Goal: Task Accomplishment & Management: Use online tool/utility

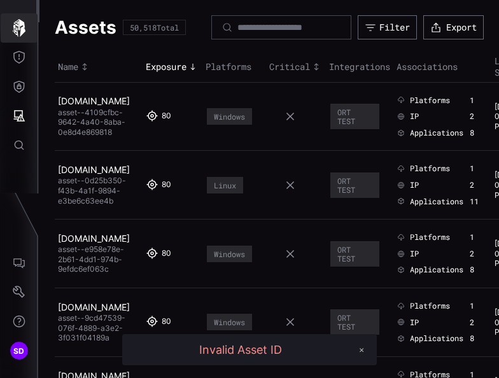
click at [18, 25] on icon "button" at bounding box center [19, 28] width 13 height 18
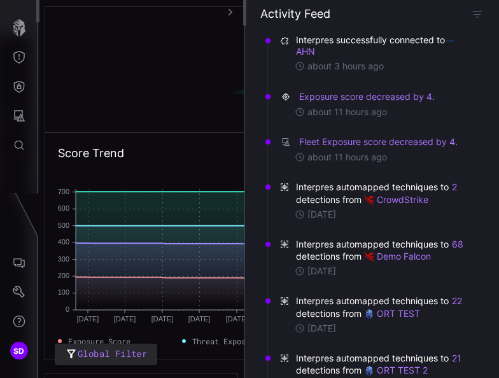
click at [230, 11] on icon "button" at bounding box center [230, 12] width 8 height 8
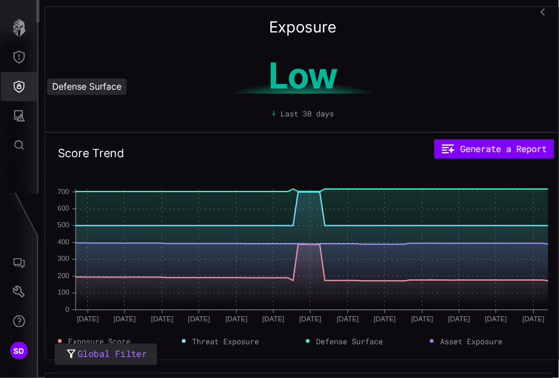
click at [19, 80] on icon "Defense Surface" at bounding box center [19, 86] width 13 height 13
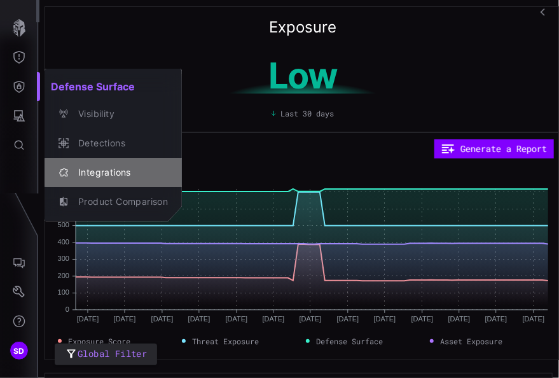
click at [97, 173] on div "Integrations" at bounding box center [120, 173] width 96 height 16
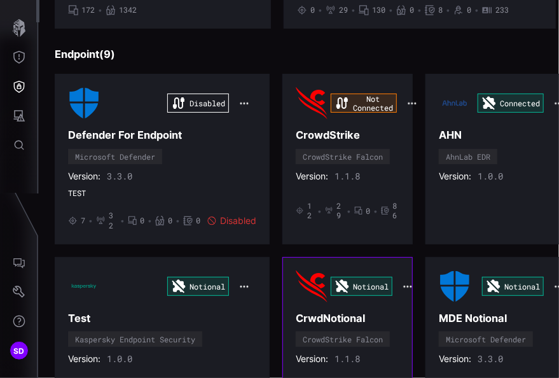
scroll to position [891, 0]
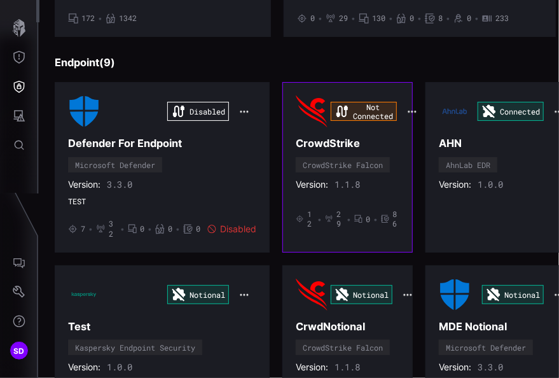
click at [378, 122] on div "Not Connected" at bounding box center [348, 111] width 104 height 32
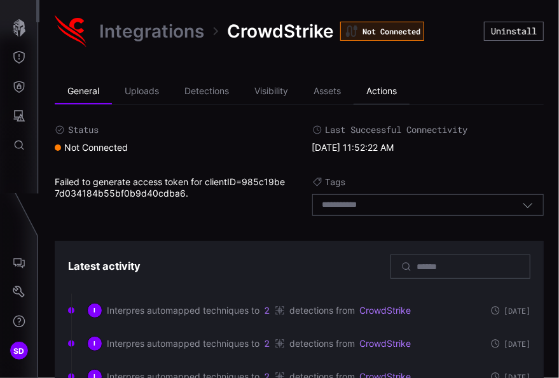
click at [391, 88] on li "Actions" at bounding box center [382, 91] width 56 height 25
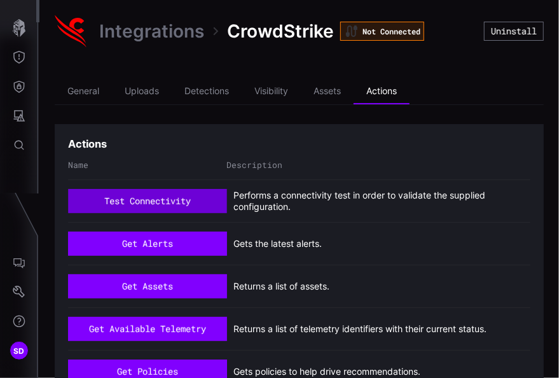
click at [145, 197] on button "test connectivity" at bounding box center [147, 201] width 159 height 24
click at [158, 193] on button "test connectivity" at bounding box center [147, 202] width 153 height 24
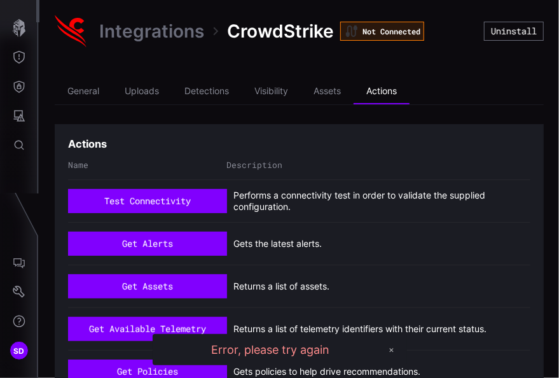
click at [158, 31] on link "Integrations" at bounding box center [151, 31] width 105 height 23
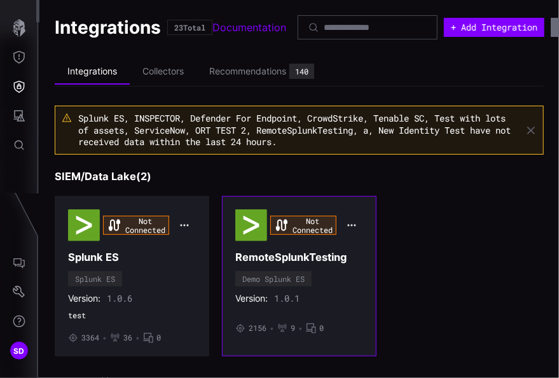
click at [345, 282] on div "Not Connected RemoteSplunkTesting Demo Splunk ES Version: 1.0.1 • 2156 • 9 • 0" at bounding box center [299, 276] width 128 height 134
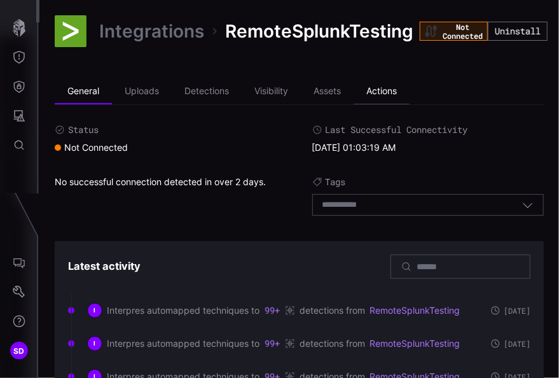
click at [383, 88] on li "Actions" at bounding box center [382, 91] width 56 height 25
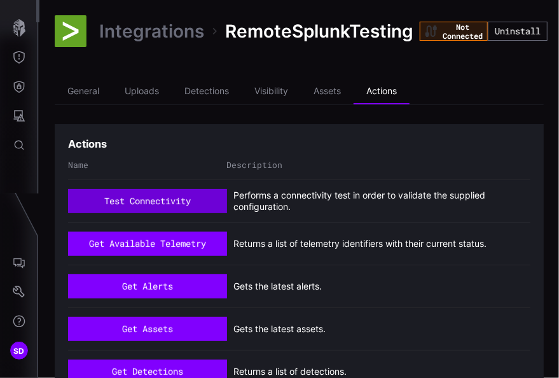
click at [152, 198] on button "test connectivity" at bounding box center [147, 201] width 159 height 24
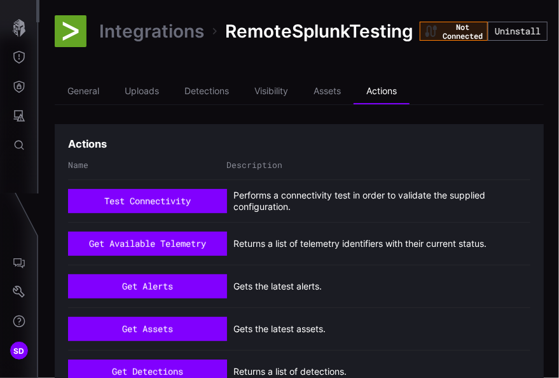
click at [155, 29] on link "Integrations" at bounding box center [151, 31] width 105 height 23
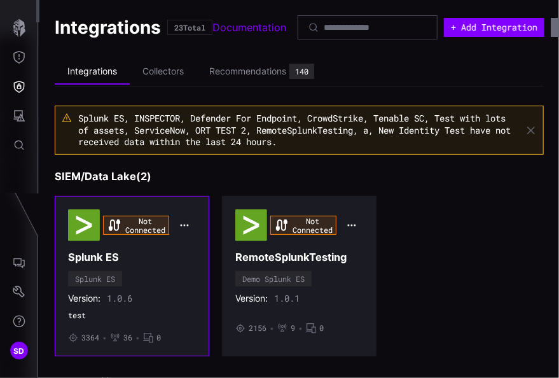
click at [170, 261] on h3 "Splunk ES" at bounding box center [132, 257] width 128 height 13
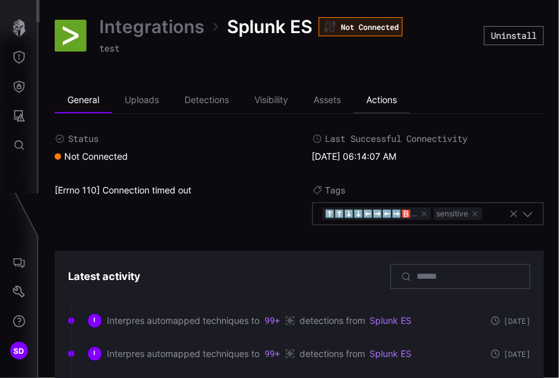
click at [382, 99] on li "Actions" at bounding box center [382, 100] width 56 height 25
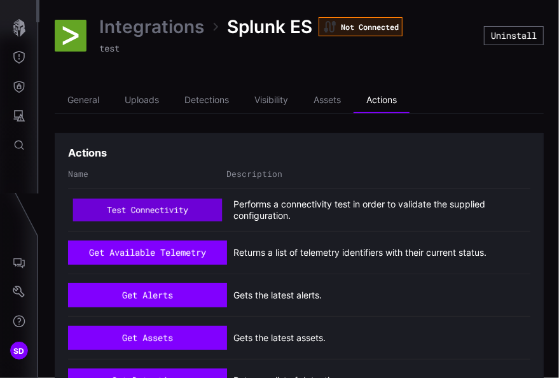
click at [156, 209] on button "test connectivity" at bounding box center [148, 209] width 150 height 23
click at [137, 208] on button "test connectivity" at bounding box center [147, 209] width 149 height 23
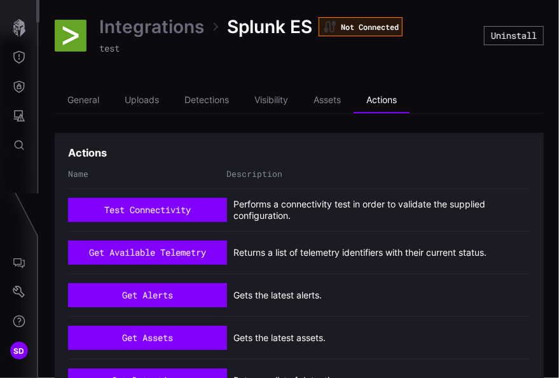
click at [160, 19] on link "Integrations" at bounding box center [151, 26] width 105 height 23
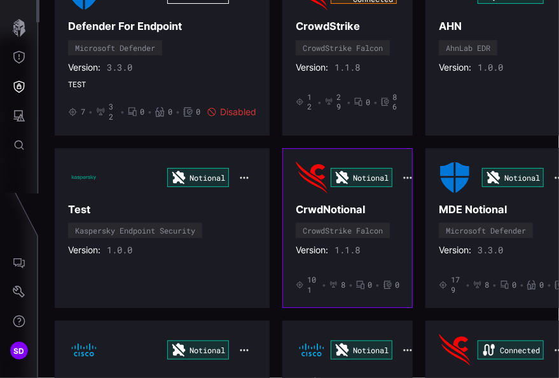
scroll to position [1018, 0]
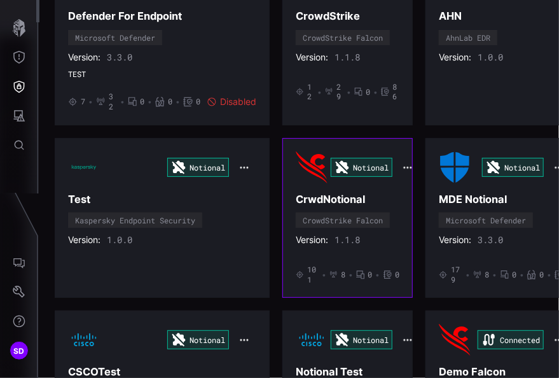
click at [386, 193] on h3 "CrwdNotional" at bounding box center [348, 199] width 104 height 13
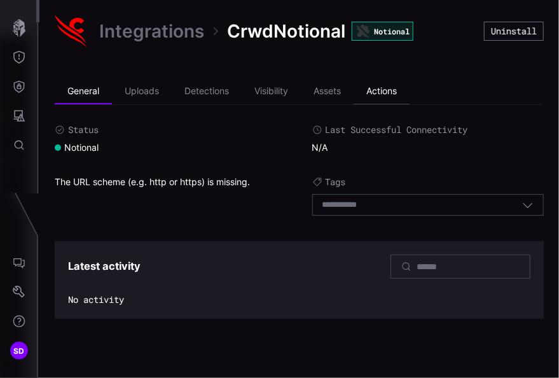
click at [391, 95] on li "Actions" at bounding box center [382, 91] width 56 height 25
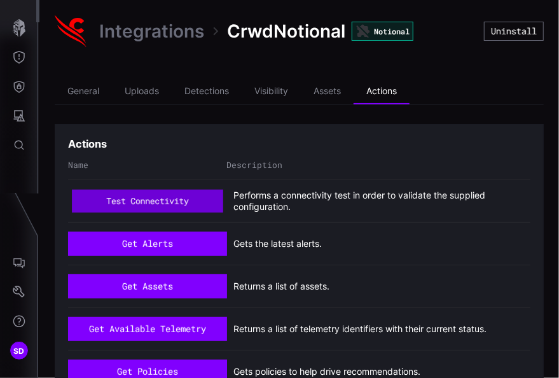
click at [138, 201] on button "test connectivity" at bounding box center [147, 201] width 151 height 23
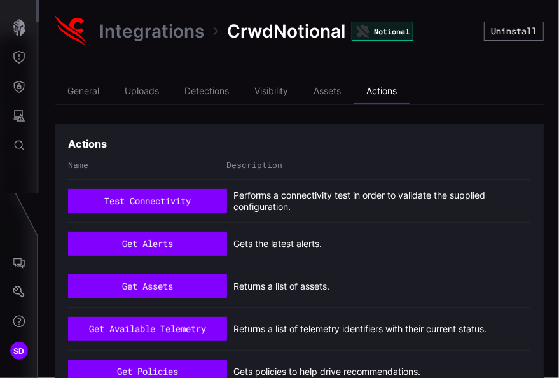
click at [139, 31] on link "Integrations" at bounding box center [151, 31] width 105 height 23
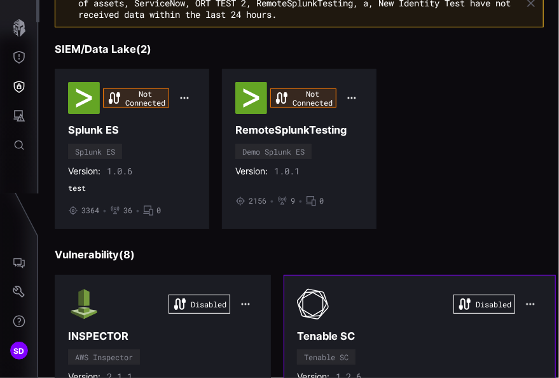
scroll to position [191, 0]
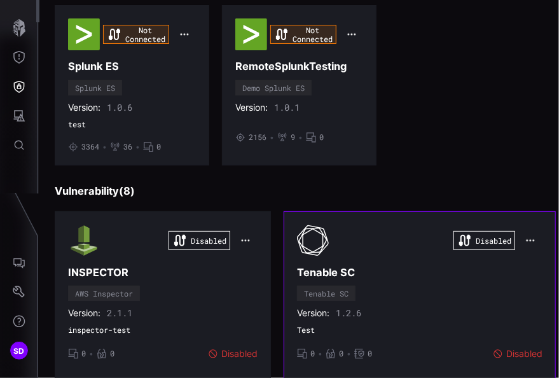
click at [419, 246] on div "Disabled" at bounding box center [420, 241] width 246 height 32
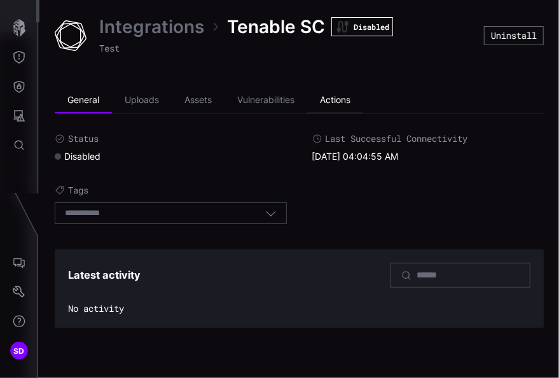
click at [337, 103] on li "Actions" at bounding box center [335, 100] width 56 height 25
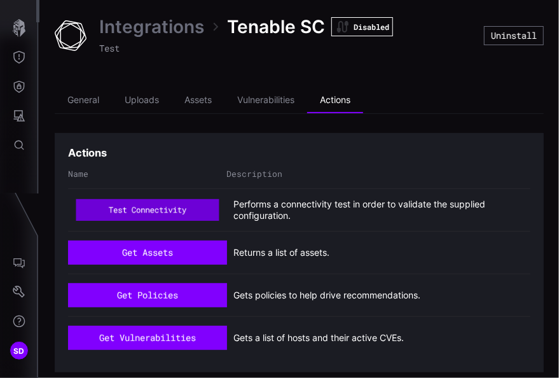
click at [175, 213] on button "test connectivity" at bounding box center [147, 210] width 143 height 22
click at [132, 212] on button "test connectivity" at bounding box center [147, 210] width 143 height 22
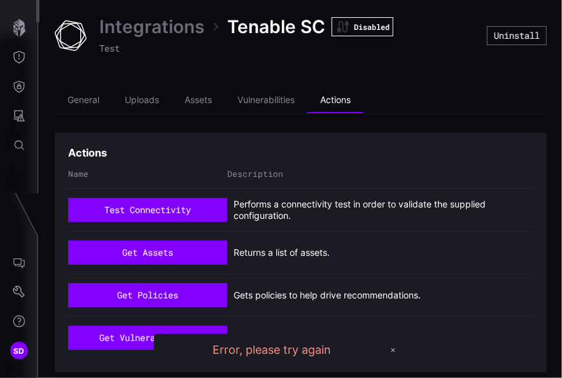
click at [146, 24] on link "Integrations" at bounding box center [151, 26] width 105 height 23
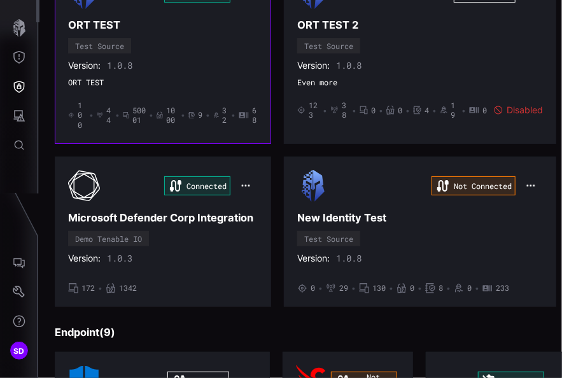
scroll to position [636, 0]
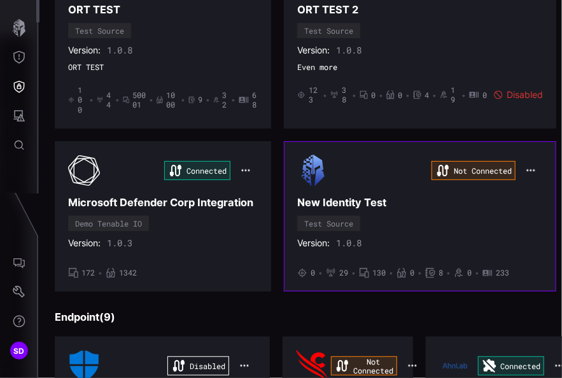
click at [419, 218] on div "Not Connected New Identity Test Test Source Version: 1.0.8 • 0 • 29 • 130 • 0 •…" at bounding box center [420, 216] width 246 height 123
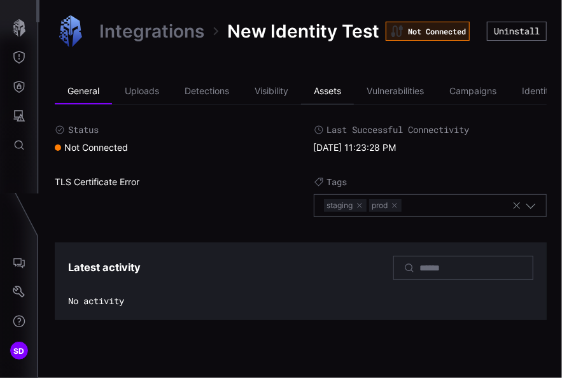
click at [333, 90] on li "Assets" at bounding box center [327, 91] width 53 height 25
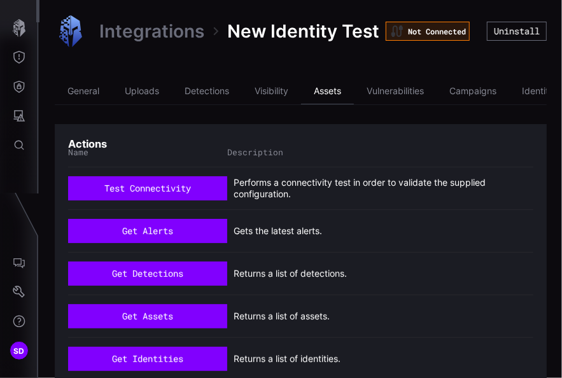
scroll to position [0, 99]
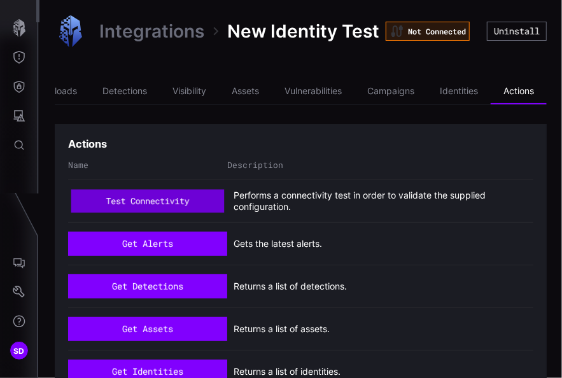
click at [190, 195] on button "test connectivity" at bounding box center [147, 202] width 153 height 24
click at [141, 199] on button "test connectivity" at bounding box center [148, 201] width 150 height 23
